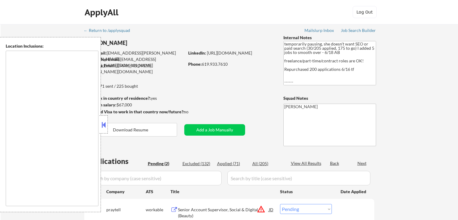
select select ""pending""
type textarea "[GEOGRAPHIC_DATA], [GEOGRAPHIC_DATA] [GEOGRAPHIC_DATA], [GEOGRAPHIC_DATA] [GEOG…"
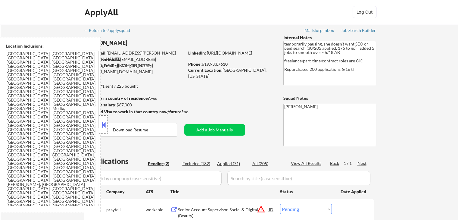
click at [102, 126] on button at bounding box center [103, 124] width 7 height 9
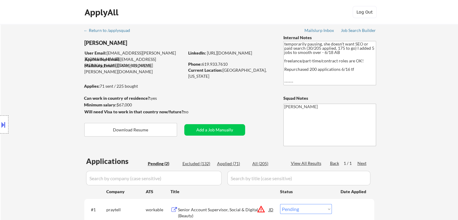
click at [36, 67] on div "Location Inclusions: [GEOGRAPHIC_DATA], [GEOGRAPHIC_DATA] [GEOGRAPHIC_DATA], [G…" at bounding box center [54, 124] width 108 height 175
click at [3, 56] on div "Location Inclusions: [GEOGRAPHIC_DATA], [GEOGRAPHIC_DATA] [GEOGRAPHIC_DATA], [G…" at bounding box center [54, 124] width 108 height 175
click at [9, 56] on div "Location Inclusions: [GEOGRAPHIC_DATA], [GEOGRAPHIC_DATA] [GEOGRAPHIC_DATA], [G…" at bounding box center [54, 124] width 108 height 175
drag, startPoint x: 30, startPoint y: 65, endPoint x: 132, endPoint y: 132, distance: 121.0
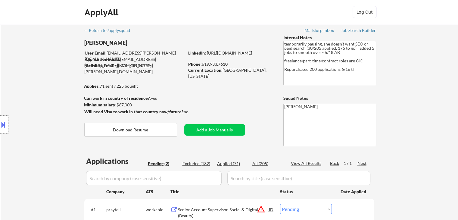
click at [31, 65] on div "Location Inclusions: [GEOGRAPHIC_DATA], [GEOGRAPHIC_DATA] [GEOGRAPHIC_DATA], [G…" at bounding box center [54, 124] width 108 height 175
click at [17, 58] on div "Location Inclusions: [GEOGRAPHIC_DATA], [GEOGRAPHIC_DATA] [GEOGRAPHIC_DATA], [G…" at bounding box center [54, 124] width 108 height 175
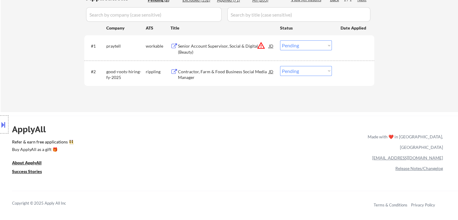
scroll to position [181, 0]
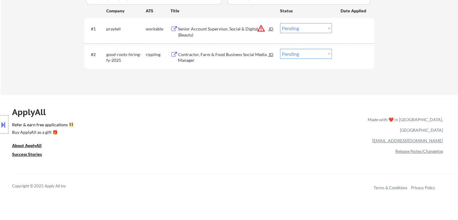
click at [40, 46] on div "Location Inclusions: [GEOGRAPHIC_DATA], [GEOGRAPHIC_DATA] [GEOGRAPHIC_DATA], [G…" at bounding box center [54, 124] width 108 height 175
click at [46, 61] on div "Location Inclusions: [GEOGRAPHIC_DATA], [GEOGRAPHIC_DATA] [GEOGRAPHIC_DATA], [G…" at bounding box center [54, 124] width 108 height 175
click at [47, 61] on div "Location Inclusions: [GEOGRAPHIC_DATA], [GEOGRAPHIC_DATA] [GEOGRAPHIC_DATA], [G…" at bounding box center [54, 124] width 108 height 175
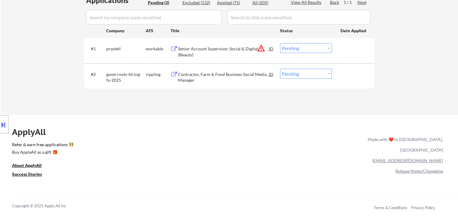
scroll to position [151, 0]
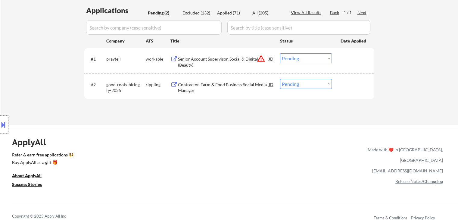
click at [47, 61] on div "Location Inclusions: [GEOGRAPHIC_DATA], [GEOGRAPHIC_DATA] [GEOGRAPHIC_DATA], [G…" at bounding box center [54, 124] width 108 height 175
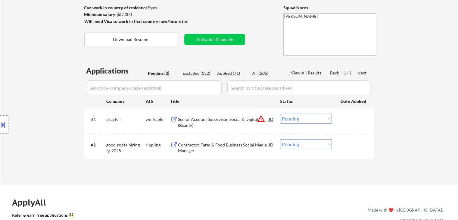
click at [47, 61] on div "Location Inclusions: [GEOGRAPHIC_DATA], [GEOGRAPHIC_DATA] [GEOGRAPHIC_DATA], [G…" at bounding box center [54, 124] width 108 height 175
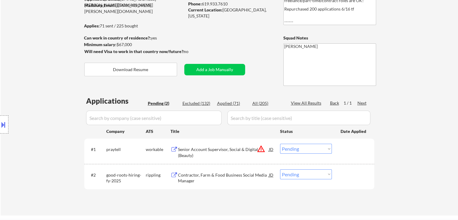
click at [47, 61] on div "Location Inclusions: [GEOGRAPHIC_DATA], [GEOGRAPHIC_DATA] [GEOGRAPHIC_DATA], [G…" at bounding box center [54, 124] width 108 height 175
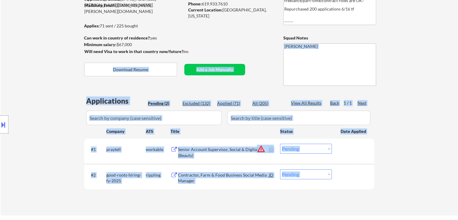
drag, startPoint x: 187, startPoint y: 51, endPoint x: 83, endPoint y: 39, distance: 104.0
click at [83, 39] on body "← Return to /applysquad Mailslurp Inbox Job Search Builder [PERSON_NAME] User E…" at bounding box center [229, 50] width 458 height 220
click at [42, 47] on div "Location Inclusions: [GEOGRAPHIC_DATA], [GEOGRAPHIC_DATA] [GEOGRAPHIC_DATA], [G…" at bounding box center [54, 124] width 108 height 175
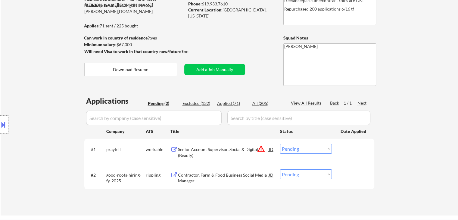
scroll to position [0, 0]
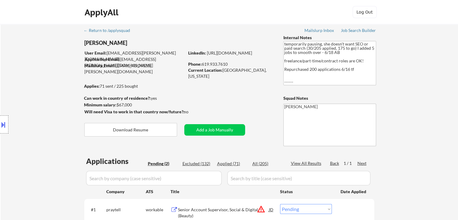
click at [51, 68] on div "Location Inclusions: [GEOGRAPHIC_DATA], [GEOGRAPHIC_DATA] [GEOGRAPHIC_DATA], [G…" at bounding box center [54, 124] width 108 height 175
click at [52, 70] on div "Location Inclusions: [GEOGRAPHIC_DATA], [GEOGRAPHIC_DATA] [GEOGRAPHIC_DATA], [G…" at bounding box center [54, 124] width 108 height 175
click at [53, 72] on div "Location Inclusions: [GEOGRAPHIC_DATA], [GEOGRAPHIC_DATA] [GEOGRAPHIC_DATA], [G…" at bounding box center [54, 124] width 108 height 175
drag, startPoint x: 142, startPoint y: 84, endPoint x: 98, endPoint y: 83, distance: 44.0
click at [98, 83] on body "← Return to /applysquad Mailslurp Inbox Job Search Builder [PERSON_NAME] User E…" at bounding box center [229, 110] width 458 height 220
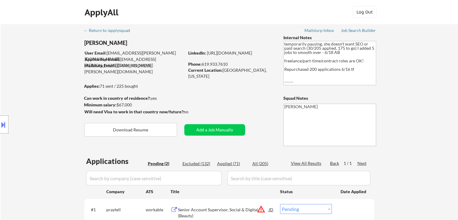
click at [66, 81] on div "Location Inclusions: [GEOGRAPHIC_DATA], [GEOGRAPHIC_DATA] [GEOGRAPHIC_DATA], [G…" at bounding box center [54, 124] width 108 height 175
click at [63, 96] on div "Location Inclusions: [GEOGRAPHIC_DATA], [GEOGRAPHIC_DATA] [GEOGRAPHIC_DATA], [G…" at bounding box center [54, 124] width 108 height 175
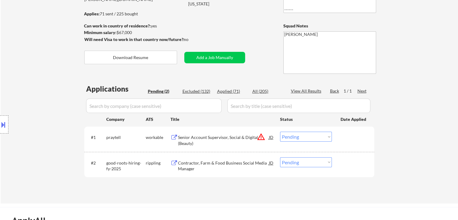
scroll to position [90, 0]
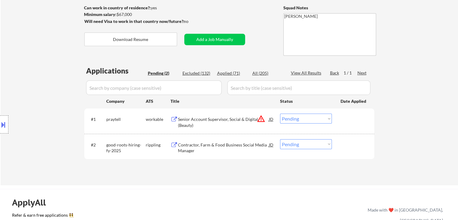
click at [0, 53] on div "Location Inclusions: [GEOGRAPHIC_DATA], [GEOGRAPHIC_DATA] [GEOGRAPHIC_DATA], [G…" at bounding box center [54, 124] width 108 height 175
click at [28, 63] on div "Location Inclusions: [GEOGRAPHIC_DATA], [GEOGRAPHIC_DATA] [GEOGRAPHIC_DATA], [G…" at bounding box center [54, 124] width 108 height 175
click at [39, 62] on div "Location Inclusions: [GEOGRAPHIC_DATA], [GEOGRAPHIC_DATA] [GEOGRAPHIC_DATA], [G…" at bounding box center [54, 124] width 108 height 175
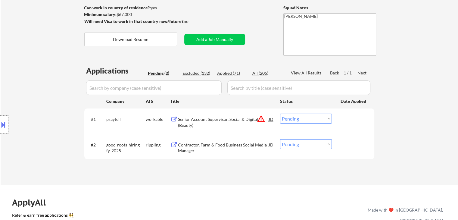
click at [43, 75] on div "Location Inclusions: [GEOGRAPHIC_DATA], [GEOGRAPHIC_DATA] [GEOGRAPHIC_DATA], [G…" at bounding box center [54, 124] width 108 height 175
click at [44, 81] on div "Location Inclusions: [GEOGRAPHIC_DATA], [GEOGRAPHIC_DATA] [GEOGRAPHIC_DATA], [G…" at bounding box center [54, 124] width 108 height 175
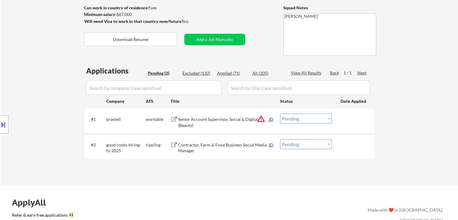
click at [45, 86] on div "Location Inclusions: [GEOGRAPHIC_DATA], [GEOGRAPHIC_DATA] [GEOGRAPHIC_DATA], [G…" at bounding box center [54, 124] width 108 height 175
click at [46, 86] on div "Location Inclusions: [GEOGRAPHIC_DATA], [GEOGRAPHIC_DATA] [GEOGRAPHIC_DATA], [G…" at bounding box center [54, 124] width 108 height 175
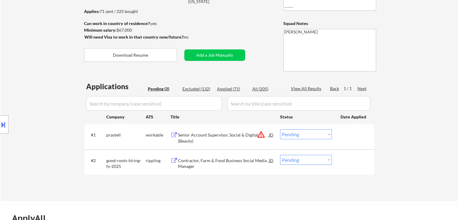
scroll to position [60, 0]
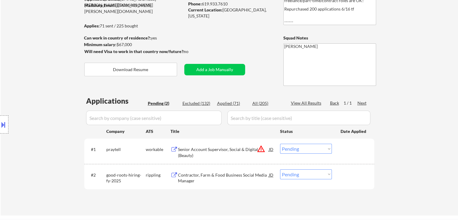
click at [43, 92] on div "Location Inclusions: [GEOGRAPHIC_DATA], [GEOGRAPHIC_DATA] [GEOGRAPHIC_DATA], [G…" at bounding box center [54, 124] width 108 height 175
click at [45, 85] on div "Location Inclusions: [GEOGRAPHIC_DATA], [GEOGRAPHIC_DATA] [GEOGRAPHIC_DATA], [G…" at bounding box center [54, 124] width 108 height 175
click at [46, 85] on div "Location Inclusions: [GEOGRAPHIC_DATA], [GEOGRAPHIC_DATA] [GEOGRAPHIC_DATA], [G…" at bounding box center [54, 124] width 108 height 175
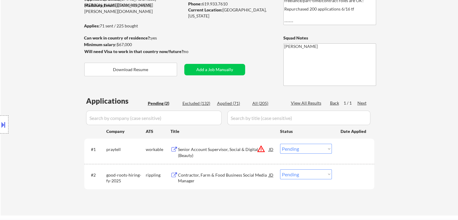
click at [46, 85] on div "Location Inclusions: [GEOGRAPHIC_DATA], [GEOGRAPHIC_DATA] [GEOGRAPHIC_DATA], [G…" at bounding box center [54, 124] width 108 height 175
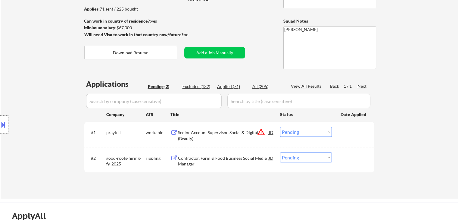
scroll to position [90, 0]
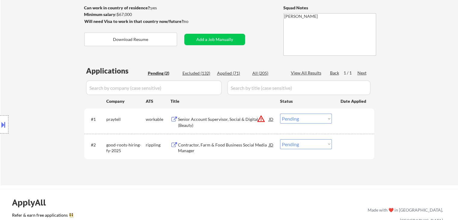
click at [195, 120] on div "Senior Account Supervisor, Social & Digital (Beauty)" at bounding box center [223, 122] width 91 height 12
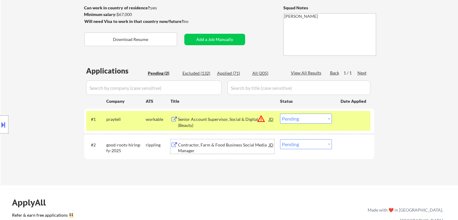
click at [217, 143] on div "Contractor, Farm & Food Business Social Media Manager" at bounding box center [223, 148] width 91 height 12
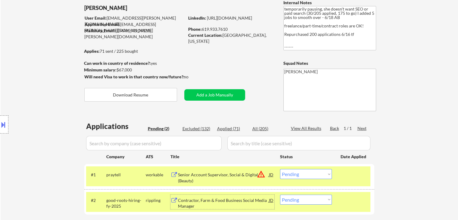
scroll to position [0, 0]
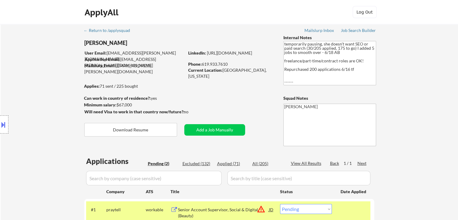
click at [21, 124] on div "Location Inclusions: [GEOGRAPHIC_DATA], [GEOGRAPHIC_DATA] [GEOGRAPHIC_DATA], [G…" at bounding box center [54, 124] width 108 height 175
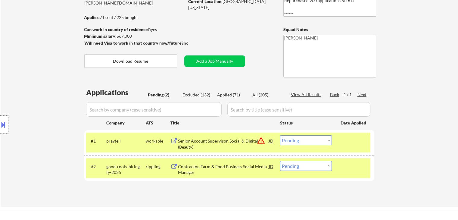
scroll to position [90, 0]
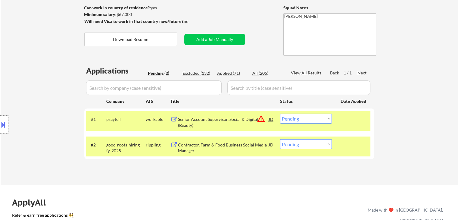
click at [44, 132] on div "Location Inclusions: [GEOGRAPHIC_DATA], [GEOGRAPHIC_DATA] [GEOGRAPHIC_DATA], [G…" at bounding box center [54, 124] width 108 height 175
click at [228, 74] on div "Applied (71)" at bounding box center [232, 73] width 30 height 6
select select ""applied""
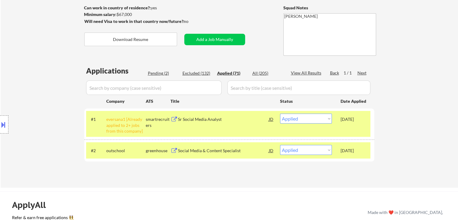
click at [228, 74] on div "Applied (71)" at bounding box center [232, 73] width 30 height 6
select select ""applied""
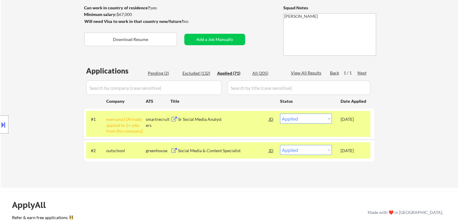
select select ""applied""
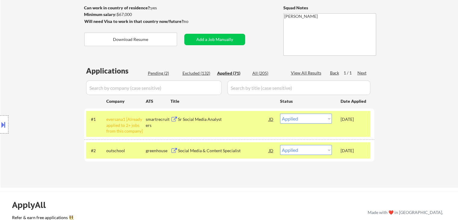
select select ""applied""
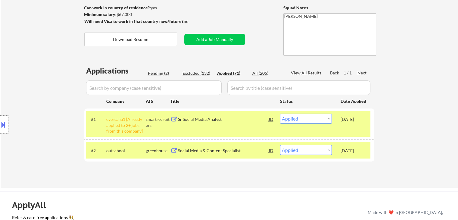
select select ""applied""
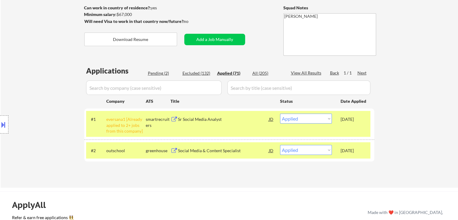
select select ""applied""
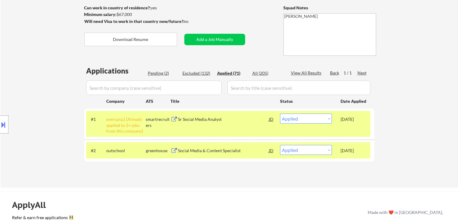
select select ""applied""
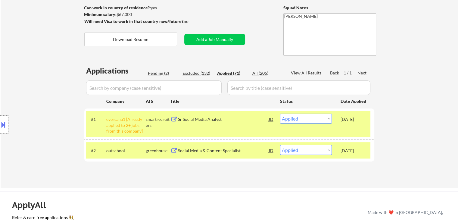
select select ""applied""
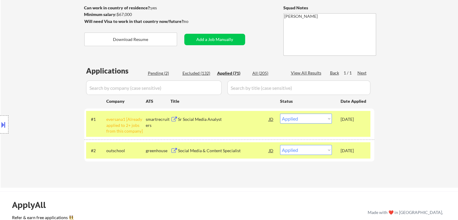
select select ""applied""
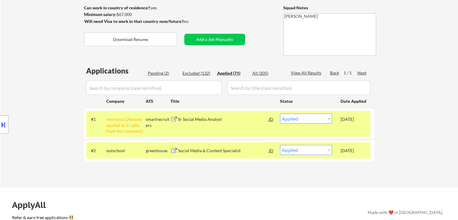
select select ""applied""
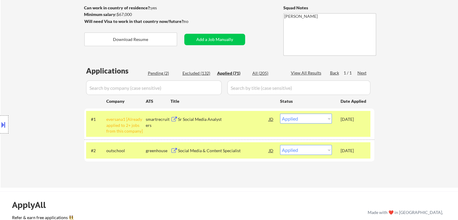
select select ""applied""
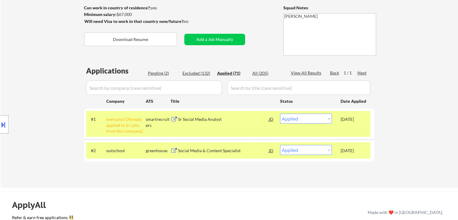
select select ""applied""
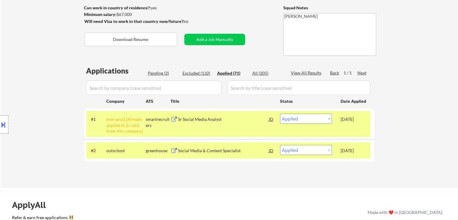
select select ""applied""
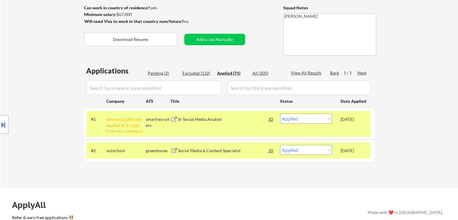
select select ""applied""
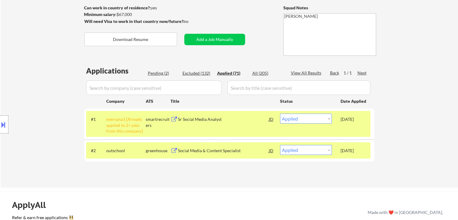
select select ""applied""
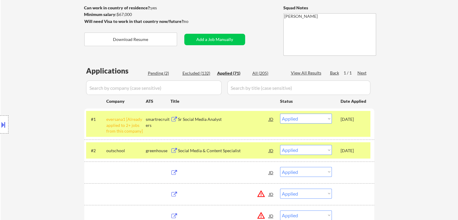
click at [43, 68] on div "Location Inclusions: [GEOGRAPHIC_DATA], [GEOGRAPHIC_DATA] [GEOGRAPHIC_DATA], [G…" at bounding box center [54, 124] width 108 height 175
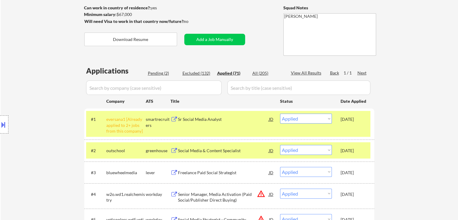
click at [46, 58] on div "Location Inclusions: [GEOGRAPHIC_DATA], [GEOGRAPHIC_DATA] [GEOGRAPHIC_DATA], [G…" at bounding box center [54, 124] width 108 height 175
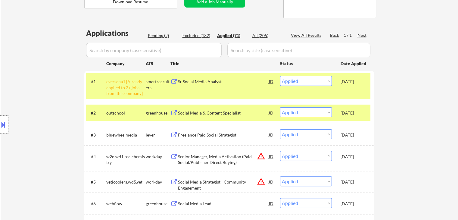
scroll to position [151, 0]
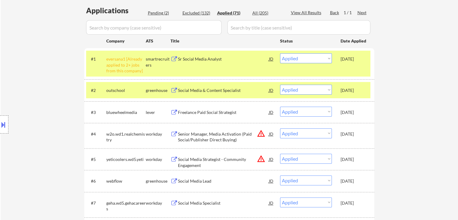
click at [48, 59] on div "Location Inclusions: [GEOGRAPHIC_DATA], [GEOGRAPHIC_DATA] [GEOGRAPHIC_DATA], [G…" at bounding box center [54, 124] width 108 height 175
click at [49, 61] on div "Location Inclusions: [GEOGRAPHIC_DATA], [GEOGRAPHIC_DATA] [GEOGRAPHIC_DATA], [G…" at bounding box center [54, 124] width 108 height 175
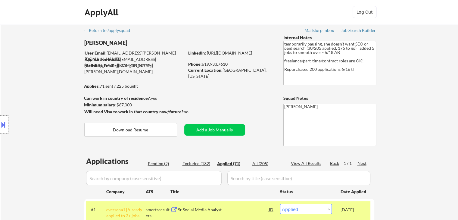
scroll to position [75, 0]
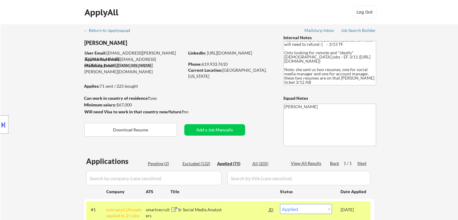
drag, startPoint x: 301, startPoint y: 68, endPoint x: 369, endPoint y: 68, distance: 67.8
click at [369, 68] on textarea "temporarily pausing, she doesn't want SEO or paid search (30/205 applied, 175 t…" at bounding box center [329, 63] width 93 height 44
drag, startPoint x: 287, startPoint y: 75, endPoint x: 359, endPoint y: 80, distance: 72.7
click at [359, 80] on textarea "temporarily pausing, she doesn't want SEO or paid search (30/205 applied, 175 t…" at bounding box center [329, 63] width 93 height 44
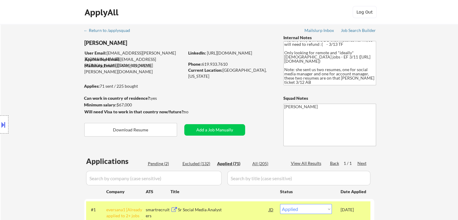
click at [0, 123] on button at bounding box center [3, 125] width 7 height 10
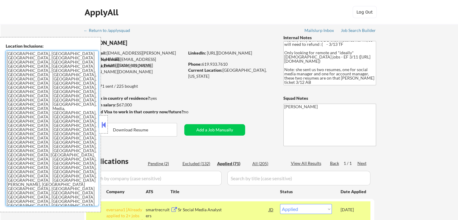
drag, startPoint x: 41, startPoint y: 105, endPoint x: 0, endPoint y: 72, distance: 52.7
click at [0, 72] on div "Location Inclusions: [GEOGRAPHIC_DATA], [GEOGRAPHIC_DATA] [GEOGRAPHIC_DATA], [G…" at bounding box center [50, 124] width 101 height 175
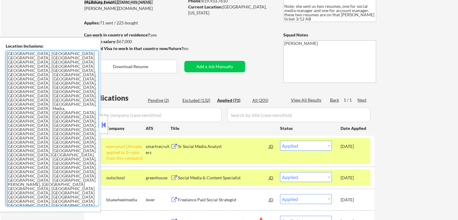
scroll to position [90, 0]
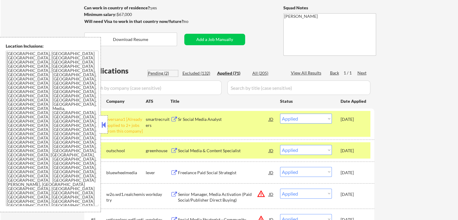
click at [160, 70] on div "Pending (2)" at bounding box center [163, 73] width 30 height 6
select select ""pending""
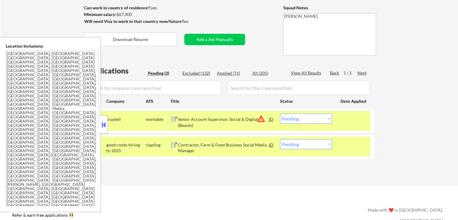
click at [103, 125] on button at bounding box center [103, 124] width 7 height 9
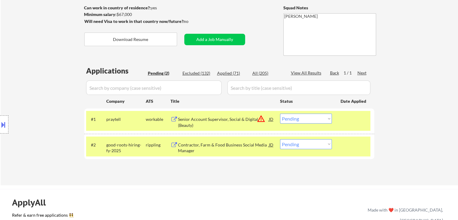
click at [60, 62] on div "Location Inclusions: [GEOGRAPHIC_DATA], [GEOGRAPHIC_DATA] [GEOGRAPHIC_DATA], [G…" at bounding box center [54, 124] width 108 height 175
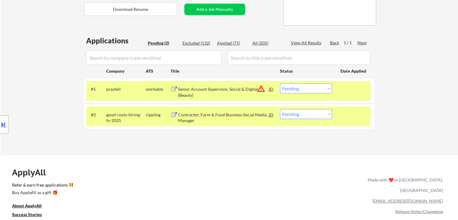
click at [57, 72] on div "Location Inclusions: [GEOGRAPHIC_DATA], [GEOGRAPHIC_DATA] [GEOGRAPHIC_DATA], [G…" at bounding box center [54, 124] width 108 height 175
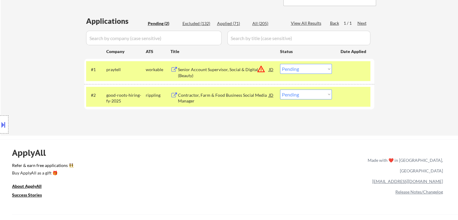
scroll to position [151, 0]
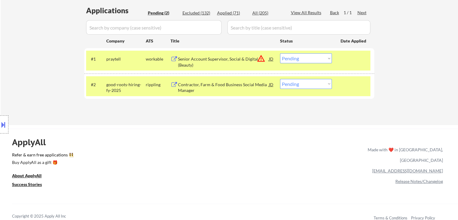
click at [58, 72] on div "Location Inclusions: [GEOGRAPHIC_DATA], [GEOGRAPHIC_DATA] [GEOGRAPHIC_DATA], [G…" at bounding box center [54, 124] width 108 height 175
click at [312, 62] on select "Choose an option... Pending Applied Excluded (Questions) Excluded (Expired) Exc…" at bounding box center [306, 58] width 52 height 10
click at [318, 60] on select "Choose an option... Pending Applied Excluded (Questions) Excluded (Expired) Exc…" at bounding box center [306, 58] width 52 height 10
click at [305, 58] on select "Choose an option... Pending Applied Excluded (Questions) Excluded (Expired) Exc…" at bounding box center [306, 58] width 52 height 10
click at [280, 53] on select "Choose an option... Pending Applied Excluded (Questions) Excluded (Expired) Exc…" at bounding box center [306, 58] width 52 height 10
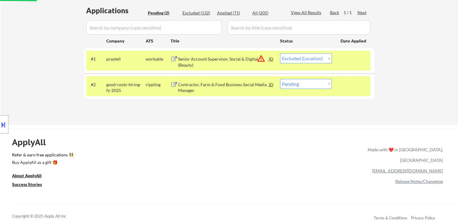
click at [176, 129] on div "ApplyAll Refer & earn free applications 👯‍♀️ Buy ApplyAll as a gift 🎁 About App…" at bounding box center [229, 176] width 458 height 94
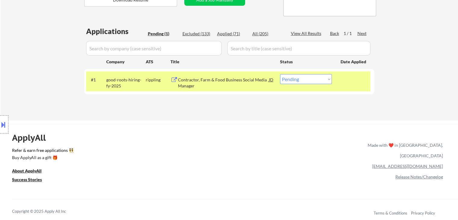
scroll to position [121, 0]
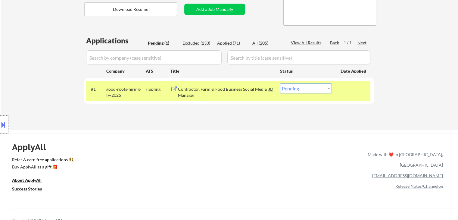
click at [212, 116] on div "Applications Pending (1) Excluded (133) Applied (71) All (205) View All Results…" at bounding box center [229, 77] width 290 height 83
click at [215, 128] on div "← Return to /applysquad Mailslurp Inbox Job Search Builder [PERSON_NAME] User E…" at bounding box center [230, 17] width 458 height 226
click at [49, 44] on div "Location Inclusions: [GEOGRAPHIC_DATA], [GEOGRAPHIC_DATA] [GEOGRAPHIC_DATA], [G…" at bounding box center [54, 124] width 108 height 175
click at [55, 59] on div "Location Inclusions: [GEOGRAPHIC_DATA], [GEOGRAPHIC_DATA] [GEOGRAPHIC_DATA], [G…" at bounding box center [54, 124] width 108 height 175
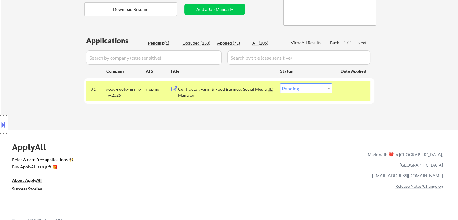
click at [55, 59] on div "Location Inclusions: [GEOGRAPHIC_DATA], [GEOGRAPHIC_DATA] [GEOGRAPHIC_DATA], [G…" at bounding box center [54, 124] width 108 height 175
click at [55, 60] on div "Location Inclusions: [GEOGRAPHIC_DATA], [GEOGRAPHIC_DATA] [GEOGRAPHIC_DATA], [G…" at bounding box center [54, 124] width 108 height 175
click at [27, 43] on div "Location Inclusions: [GEOGRAPHIC_DATA], [GEOGRAPHIC_DATA] [GEOGRAPHIC_DATA], [G…" at bounding box center [54, 124] width 108 height 175
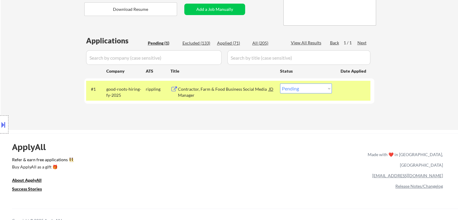
click at [33, 55] on div "Location Inclusions: [GEOGRAPHIC_DATA], [GEOGRAPHIC_DATA] [GEOGRAPHIC_DATA], [G…" at bounding box center [54, 124] width 108 height 175
click at [33, 56] on div "Location Inclusions: [GEOGRAPHIC_DATA], [GEOGRAPHIC_DATA] [GEOGRAPHIC_DATA], [G…" at bounding box center [54, 124] width 108 height 175
click at [33, 57] on div "Location Inclusions: [GEOGRAPHIC_DATA], [GEOGRAPHIC_DATA] [GEOGRAPHIC_DATA], [G…" at bounding box center [54, 124] width 108 height 175
click at [322, 90] on select "Choose an option... Pending Applied Excluded (Questions) Excluded (Expired) Exc…" at bounding box center [306, 88] width 52 height 10
select select ""excluded""
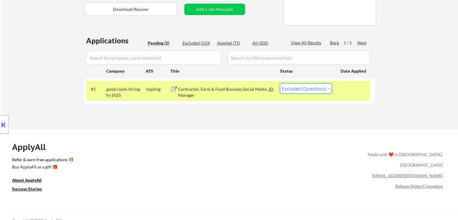
click at [280, 83] on select "Choose an option... Pending Applied Excluded (Questions) Excluded (Expired) Exc…" at bounding box center [306, 88] width 52 height 10
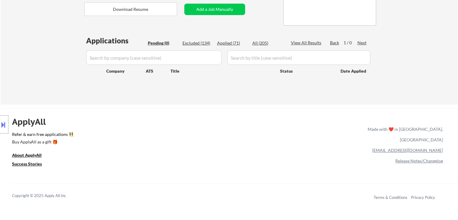
click at [159, 106] on div "← Return to /applysquad Mailslurp Inbox Job Search Builder [PERSON_NAME] User E…" at bounding box center [229, 146] width 458 height 534
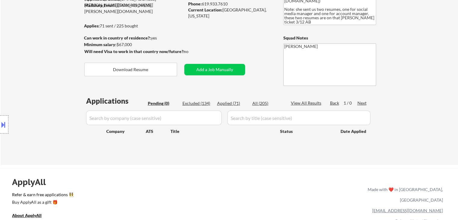
scroll to position [60, 0]
click at [49, 67] on div "Location Inclusions: [GEOGRAPHIC_DATA], [GEOGRAPHIC_DATA] [GEOGRAPHIC_DATA], [G…" at bounding box center [54, 124] width 108 height 175
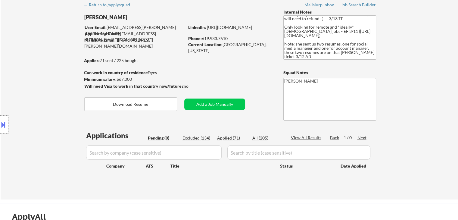
scroll to position [0, 0]
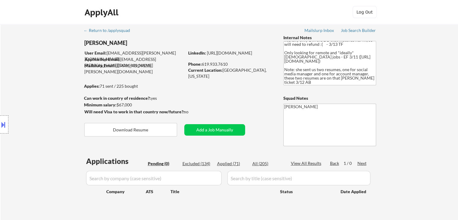
click at [43, 72] on div "Location Inclusions: [GEOGRAPHIC_DATA], [GEOGRAPHIC_DATA] [GEOGRAPHIC_DATA], [G…" at bounding box center [54, 124] width 108 height 175
click at [46, 86] on div "Location Inclusions: [GEOGRAPHIC_DATA], [GEOGRAPHIC_DATA] [GEOGRAPHIC_DATA], [G…" at bounding box center [54, 124] width 108 height 175
click at [30, 50] on div "Location Inclusions: [GEOGRAPHIC_DATA], [GEOGRAPHIC_DATA] [GEOGRAPHIC_DATA], [G…" at bounding box center [54, 124] width 108 height 175
click at [33, 58] on div "Location Inclusions: [GEOGRAPHIC_DATA], [GEOGRAPHIC_DATA] [GEOGRAPHIC_DATA], [G…" at bounding box center [54, 124] width 108 height 175
click at [44, 74] on div "Location Inclusions: [GEOGRAPHIC_DATA], [GEOGRAPHIC_DATA] [GEOGRAPHIC_DATA], [G…" at bounding box center [54, 124] width 108 height 175
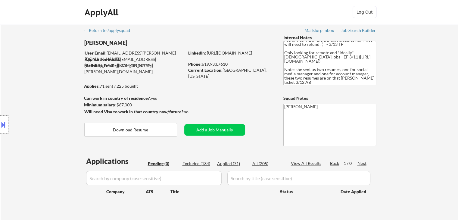
click at [44, 74] on div "Location Inclusions: [GEOGRAPHIC_DATA], [GEOGRAPHIC_DATA] [GEOGRAPHIC_DATA], [G…" at bounding box center [54, 124] width 108 height 175
click at [45, 74] on div "Location Inclusions: [GEOGRAPHIC_DATA], [GEOGRAPHIC_DATA] [GEOGRAPHIC_DATA], [G…" at bounding box center [54, 124] width 108 height 175
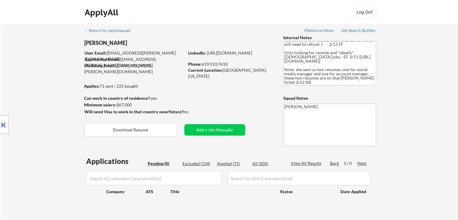
click at [45, 74] on div "Location Inclusions: [GEOGRAPHIC_DATA], [GEOGRAPHIC_DATA] [GEOGRAPHIC_DATA], [G…" at bounding box center [54, 124] width 108 height 175
click at [45, 75] on div "Location Inclusions: [GEOGRAPHIC_DATA], [GEOGRAPHIC_DATA] [GEOGRAPHIC_DATA], [G…" at bounding box center [54, 124] width 108 height 175
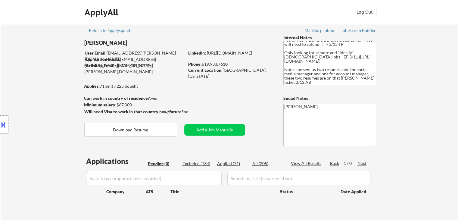
click at [45, 75] on div "Location Inclusions: [GEOGRAPHIC_DATA], [GEOGRAPHIC_DATA] [GEOGRAPHIC_DATA], [G…" at bounding box center [54, 124] width 108 height 175
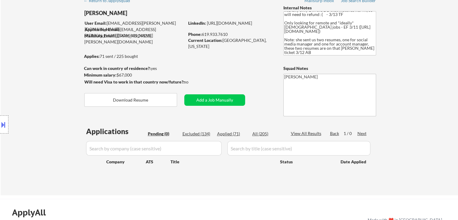
scroll to position [30, 0]
click at [43, 75] on div "Location Inclusions: [GEOGRAPHIC_DATA], [GEOGRAPHIC_DATA] [GEOGRAPHIC_DATA], [G…" at bounding box center [54, 124] width 108 height 175
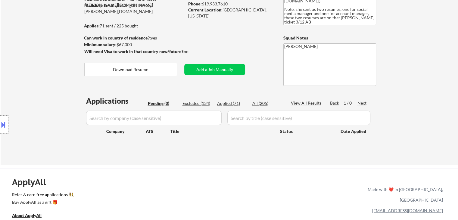
click at [43, 76] on div "Location Inclusions: [GEOGRAPHIC_DATA], [GEOGRAPHIC_DATA] [GEOGRAPHIC_DATA], [G…" at bounding box center [54, 124] width 108 height 175
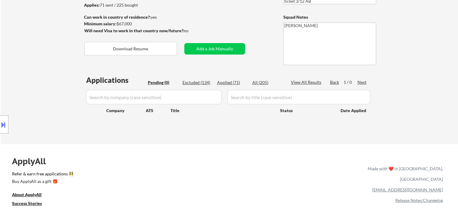
scroll to position [90, 0]
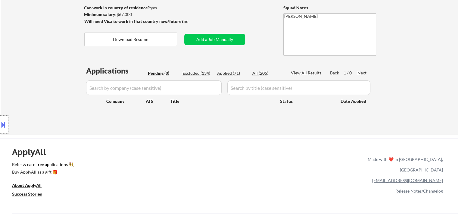
click at [24, 67] on div "Location Inclusions: [GEOGRAPHIC_DATA], [GEOGRAPHIC_DATA] [GEOGRAPHIC_DATA], [G…" at bounding box center [54, 124] width 108 height 175
click at [26, 63] on div "Location Inclusions: [GEOGRAPHIC_DATA], [GEOGRAPHIC_DATA] [GEOGRAPHIC_DATA], [G…" at bounding box center [54, 124] width 108 height 175
click at [45, 93] on div "Location Inclusions: [GEOGRAPHIC_DATA], [GEOGRAPHIC_DATA] [GEOGRAPHIC_DATA], [G…" at bounding box center [54, 124] width 108 height 175
click at [46, 52] on div "Location Inclusions: [GEOGRAPHIC_DATA], [GEOGRAPHIC_DATA] [GEOGRAPHIC_DATA], [G…" at bounding box center [54, 124] width 108 height 175
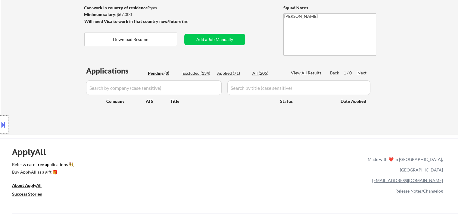
click at [46, 52] on div "Location Inclusions: [GEOGRAPHIC_DATA], [GEOGRAPHIC_DATA] [GEOGRAPHIC_DATA], [G…" at bounding box center [54, 124] width 108 height 175
click at [22, 59] on div "Location Inclusions: [GEOGRAPHIC_DATA], [GEOGRAPHIC_DATA] [GEOGRAPHIC_DATA], [G…" at bounding box center [54, 124] width 108 height 175
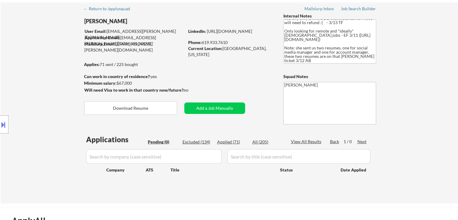
scroll to position [0, 0]
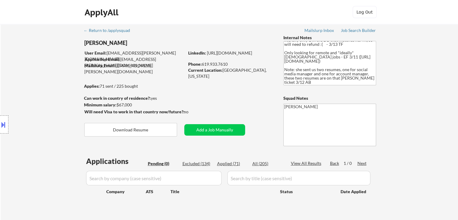
click at [443, 56] on div "← Return to /applysquad Mailslurp Inbox Job Search Builder [PERSON_NAME] User E…" at bounding box center [230, 124] width 458 height 201
